Goal: Download file/media

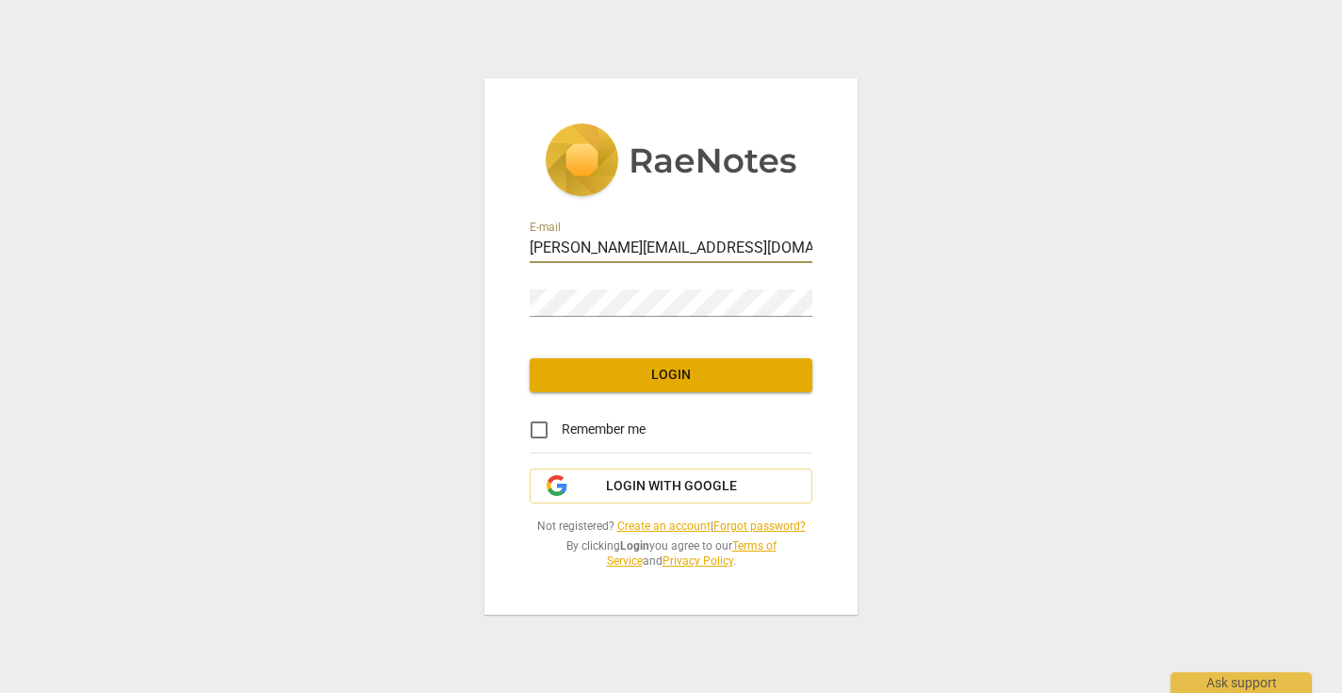
type input "[PERSON_NAME][EMAIL_ADDRESS][DOMAIN_NAME]"
click at [666, 377] on span "Login" at bounding box center [671, 375] width 253 height 19
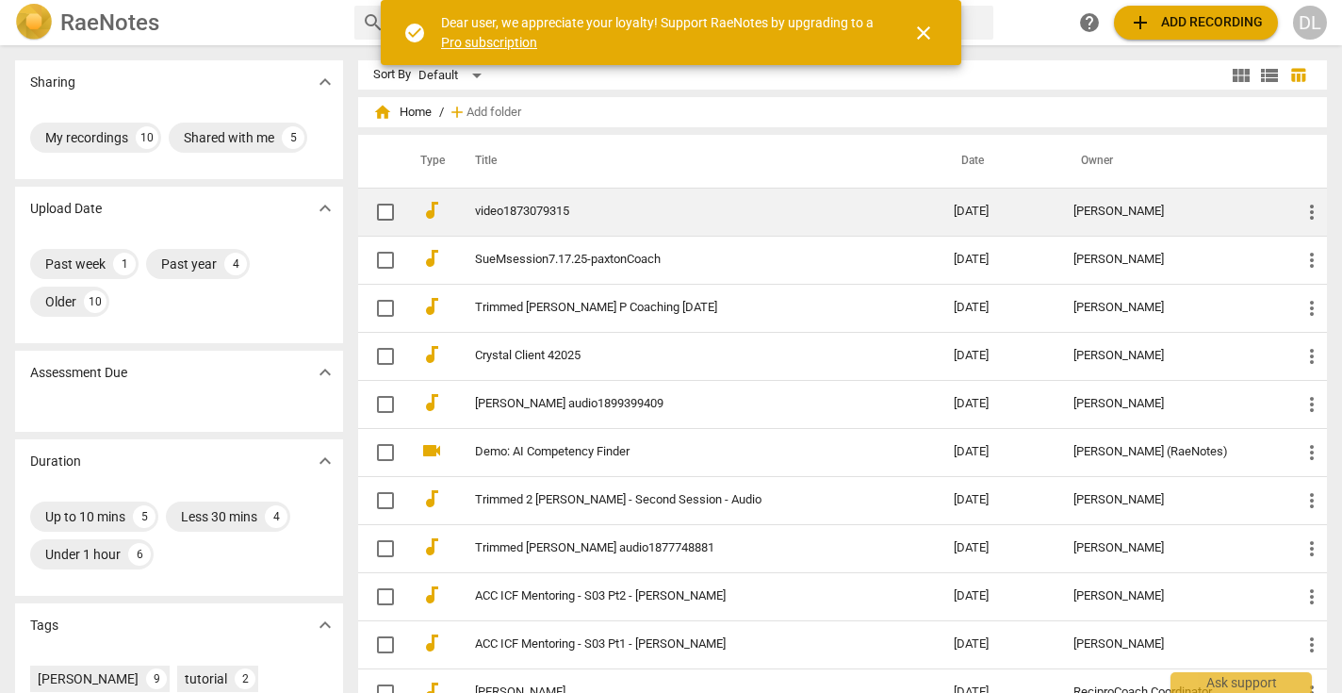
click at [556, 216] on link "video1873079315" at bounding box center [680, 212] width 411 height 14
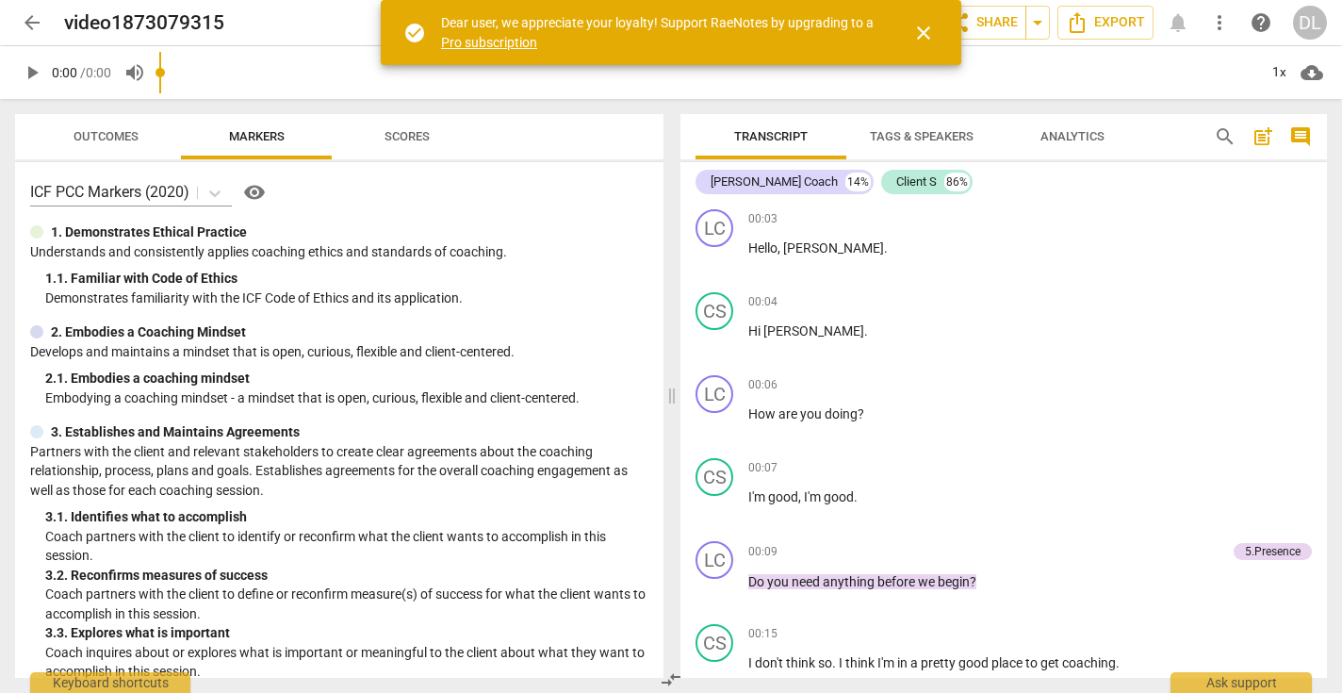
click at [1215, 25] on span "more_vert" at bounding box center [1220, 22] width 23 height 23
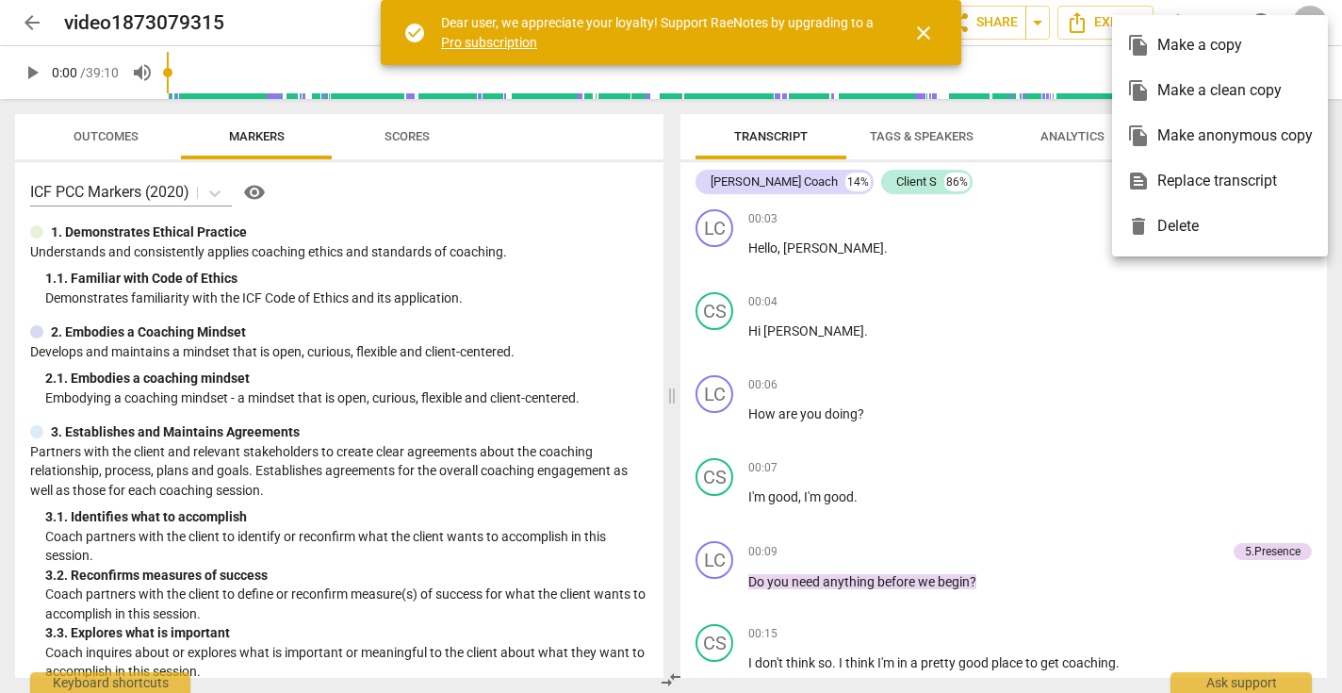
click at [1215, 25] on div "file_copy Make a copy" at bounding box center [1221, 45] width 186 height 45
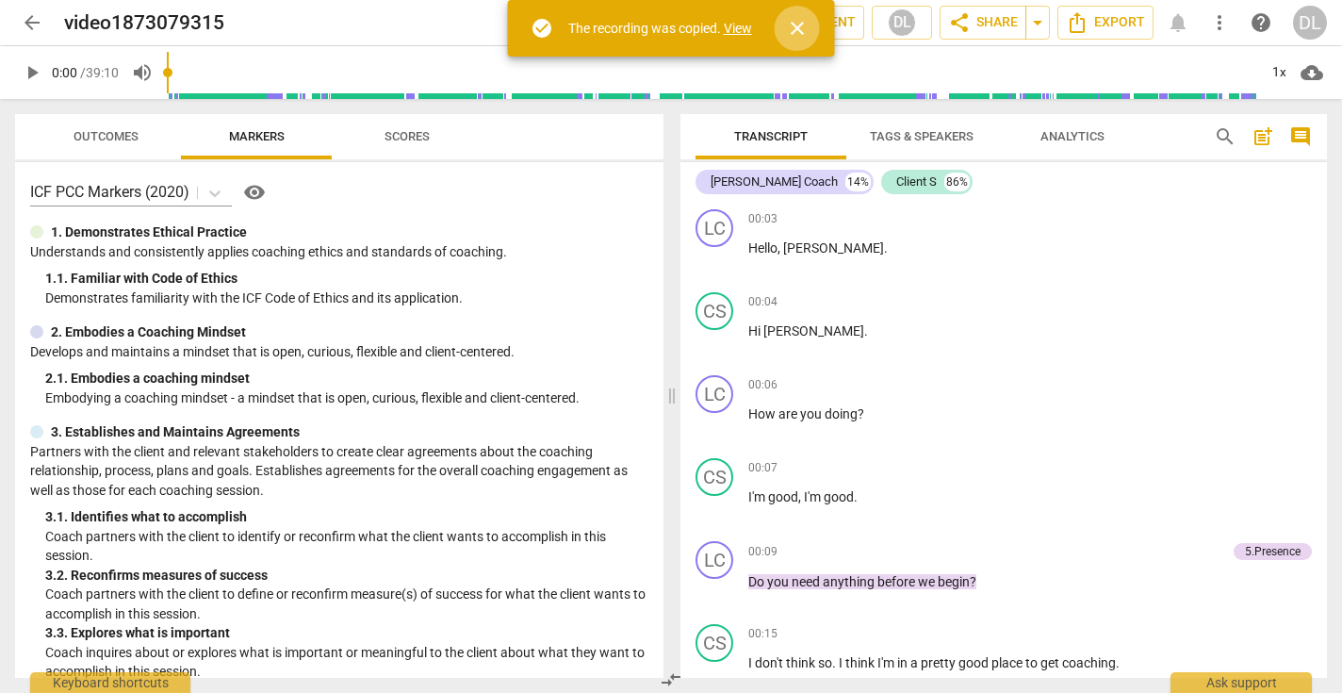
click at [796, 33] on span "close" at bounding box center [797, 28] width 23 height 23
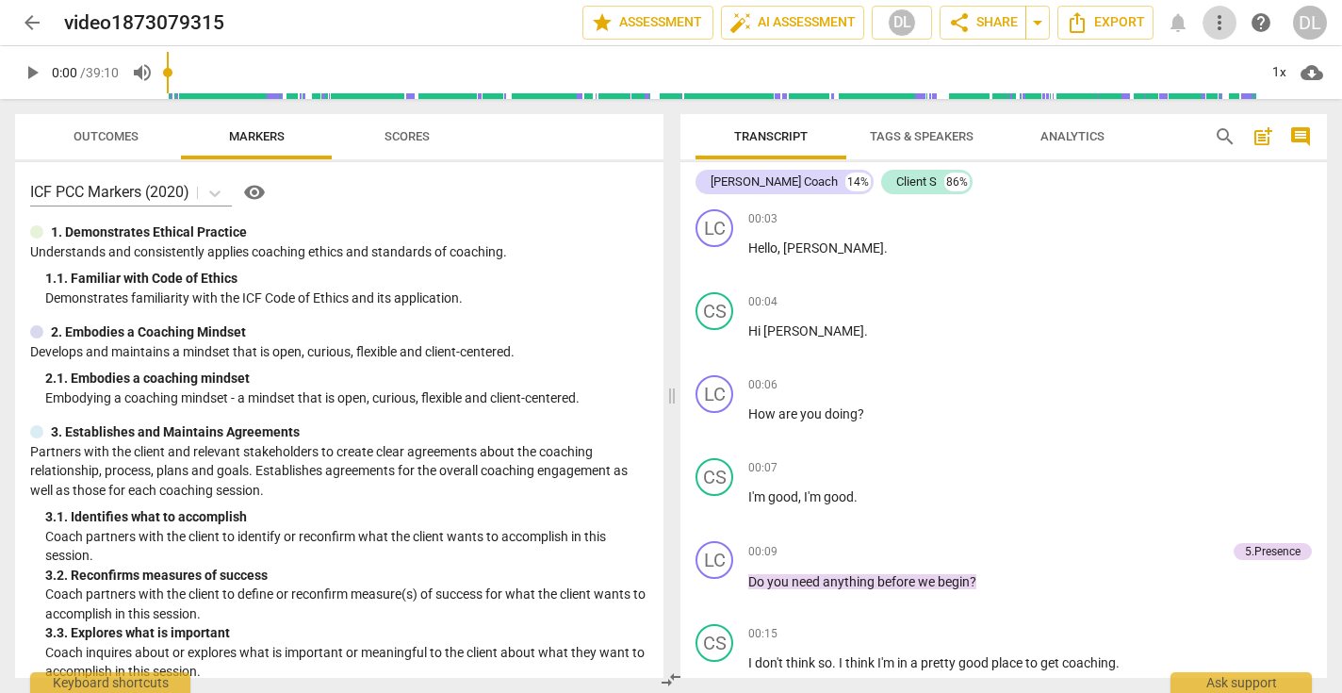
click at [1222, 22] on span "more_vert" at bounding box center [1220, 22] width 23 height 23
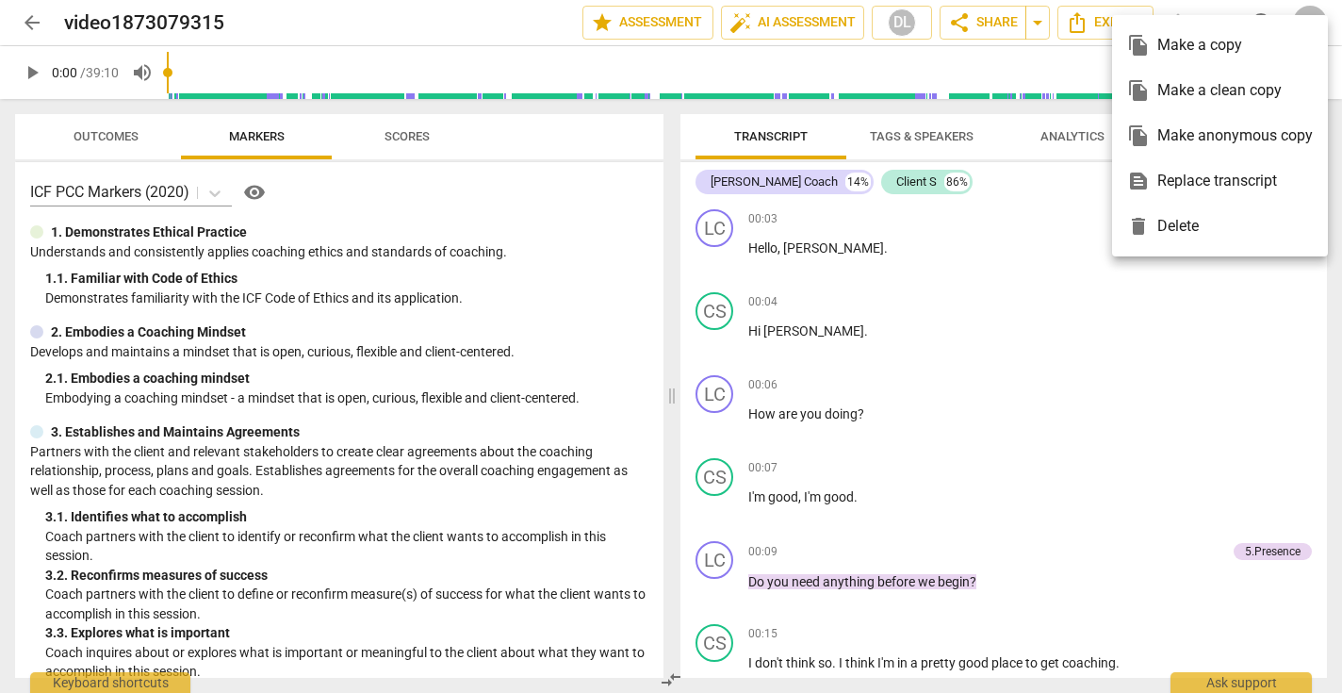
click at [1222, 22] on ul "file_copy Make a copy file_copy Make a clean copy file_copy Make anonymous copy…" at bounding box center [1220, 135] width 216 height 241
click at [1071, 28] on div at bounding box center [671, 346] width 1342 height 693
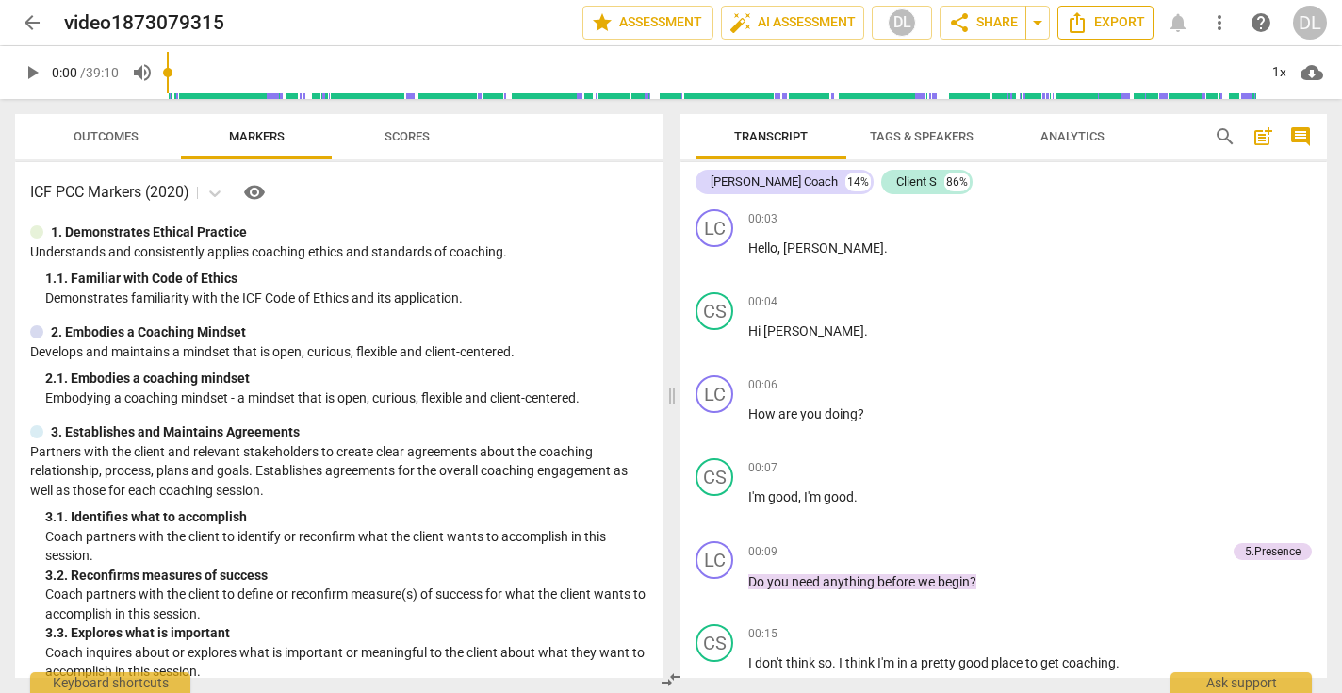
click at [1091, 24] on span "Export" at bounding box center [1105, 22] width 79 height 23
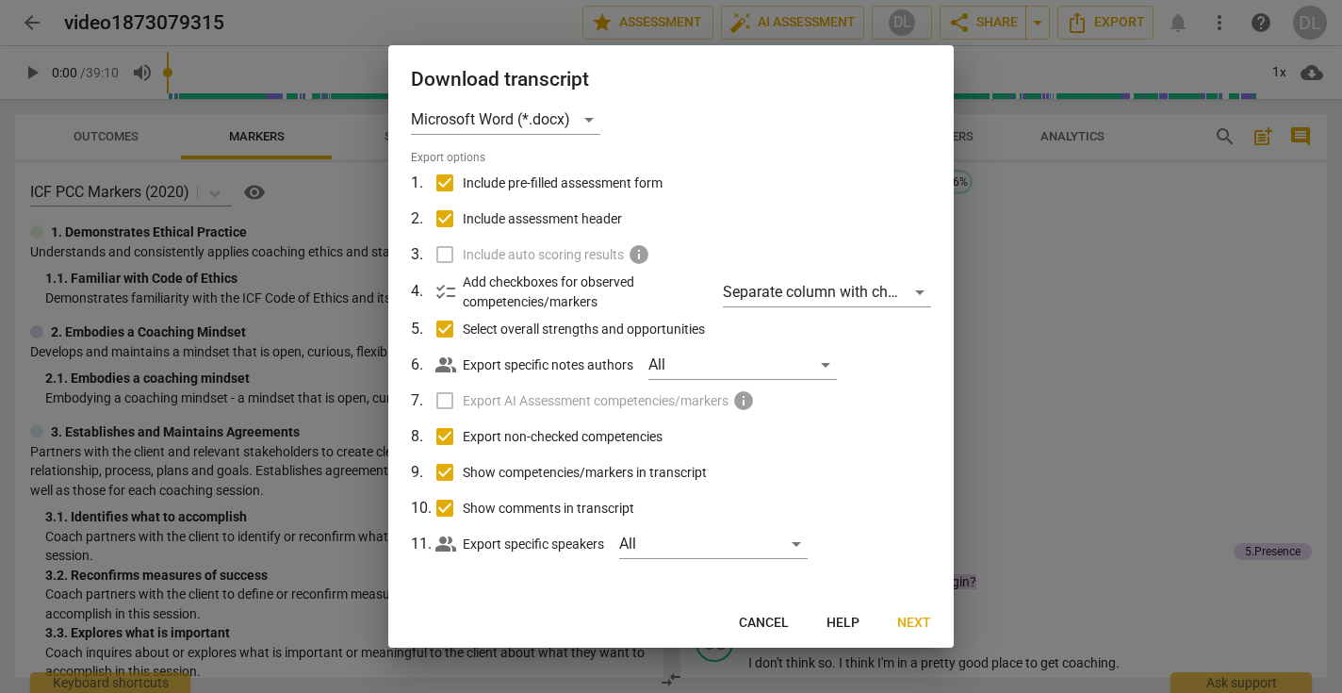
scroll to position [20, 0]
click at [913, 624] on span "Next" at bounding box center [914, 623] width 34 height 19
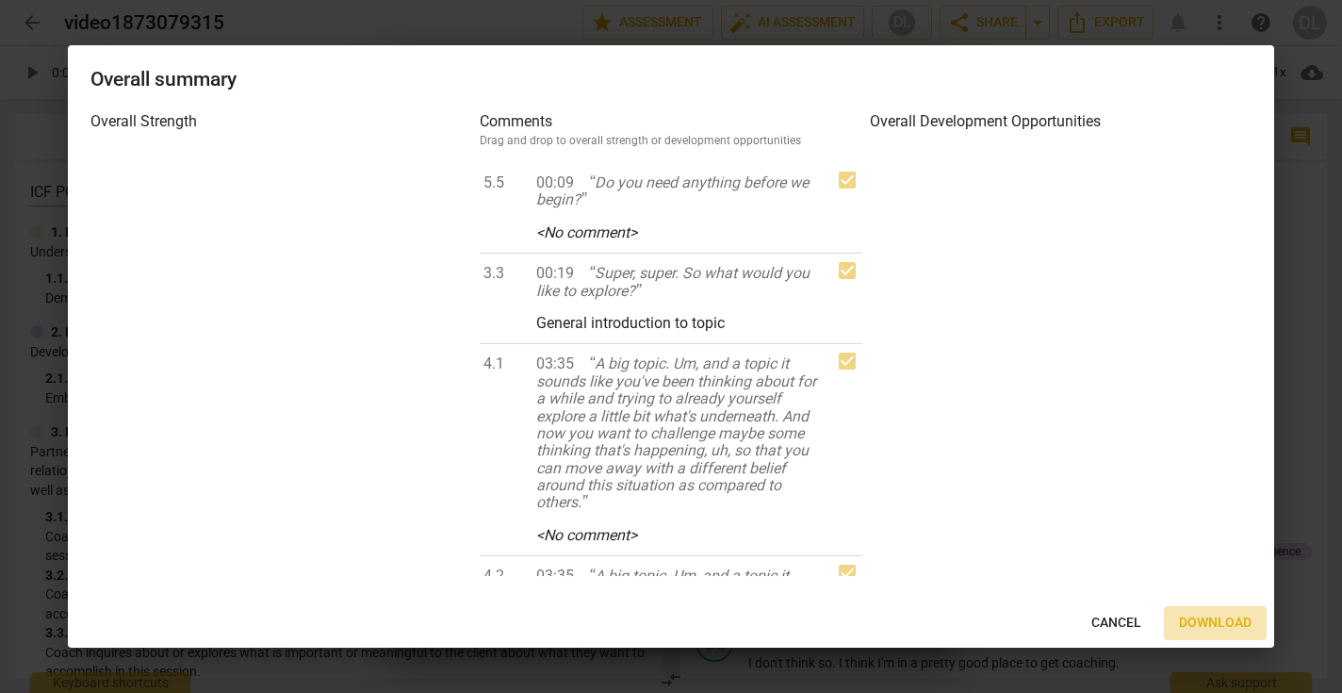
click at [1196, 614] on span "Download" at bounding box center [1215, 623] width 73 height 19
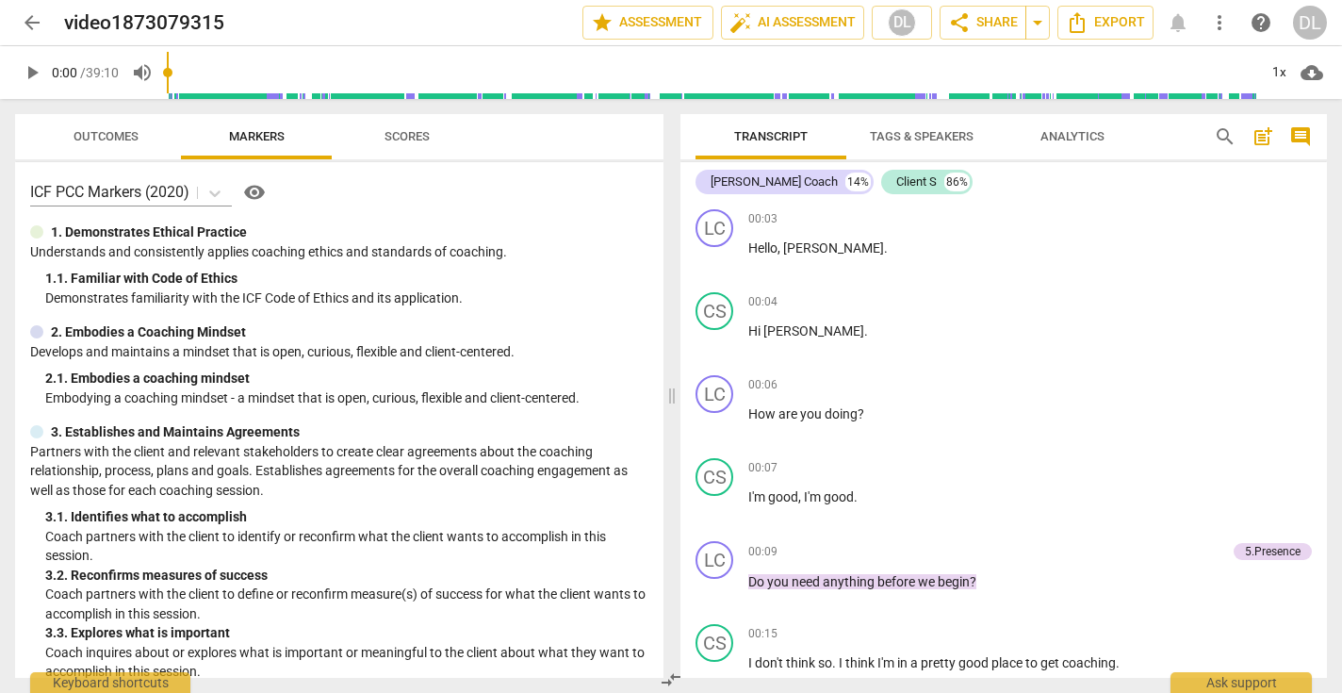
click at [1308, 18] on div "DL" at bounding box center [1310, 23] width 34 height 34
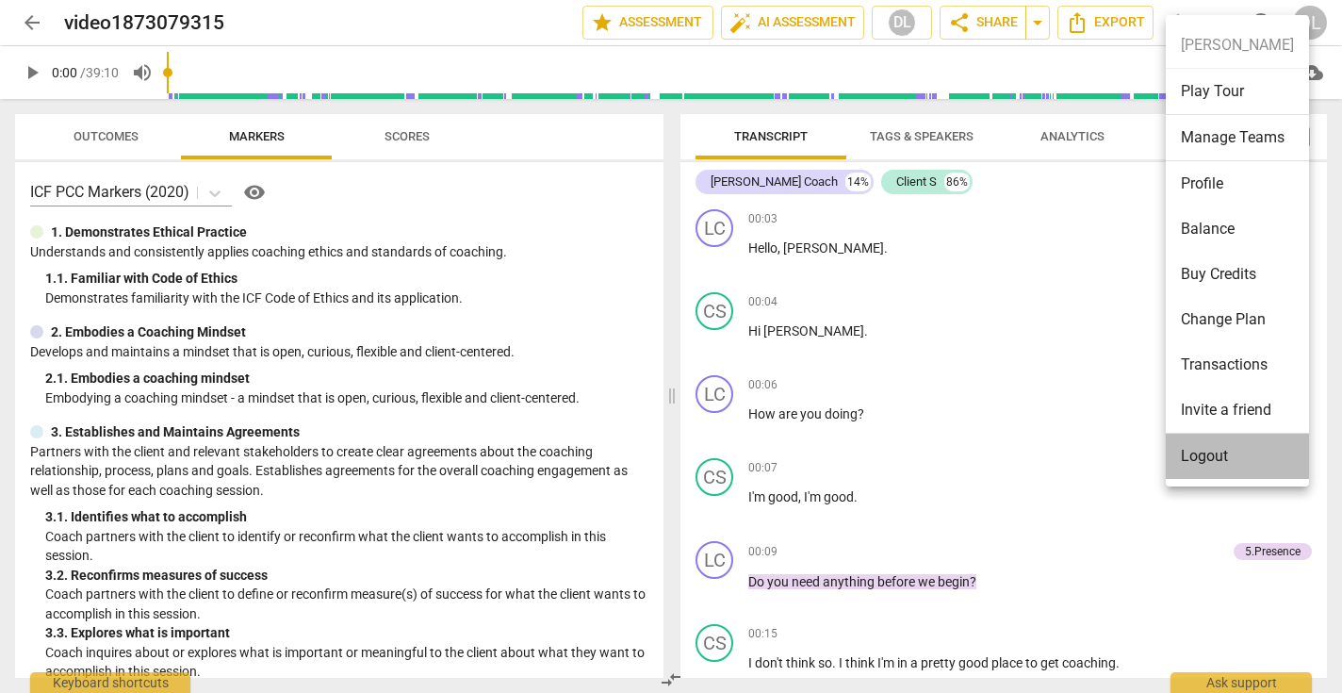
click at [1205, 454] on li "Logout" at bounding box center [1237, 456] width 143 height 45
